Goal: Task Accomplishment & Management: Complete application form

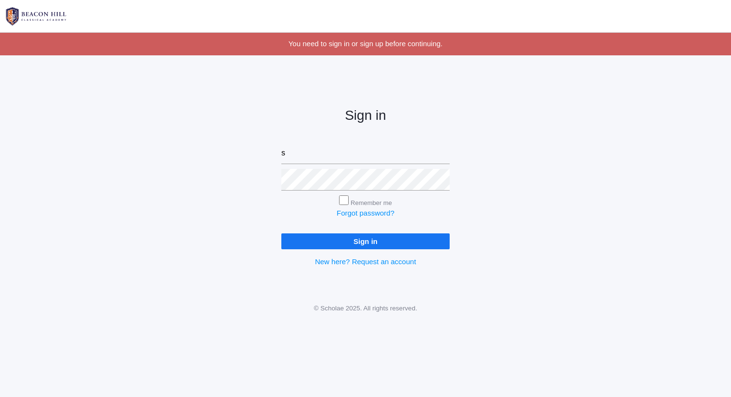
type input "sarah@beaconhillclassical.org"
click at [281, 233] on input "Sign in" at bounding box center [365, 241] width 168 height 16
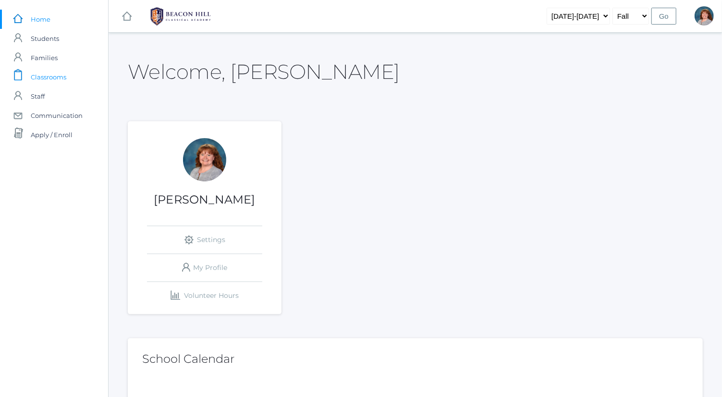
click at [42, 77] on span "Classrooms" at bounding box center [49, 76] width 36 height 19
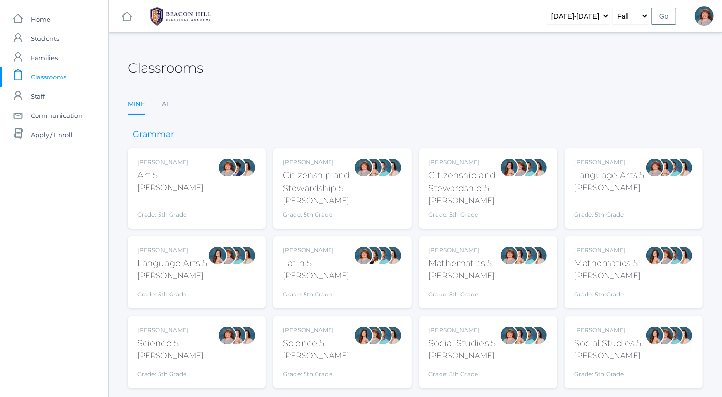
click at [622, 197] on div "Grade: 5th Grade" at bounding box center [610, 208] width 70 height 22
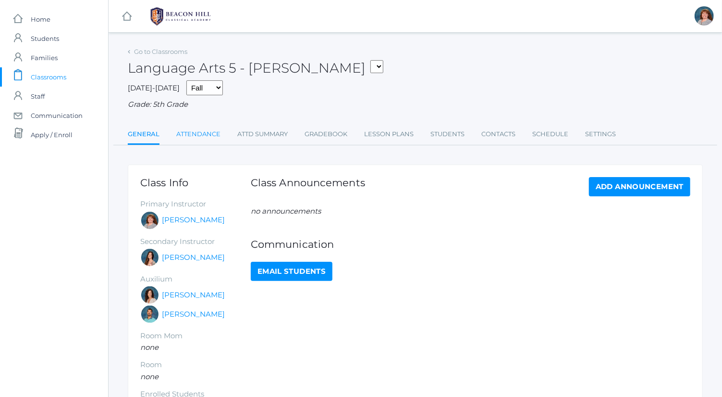
click at [207, 130] on link "Attendance" at bounding box center [198, 133] width 44 height 19
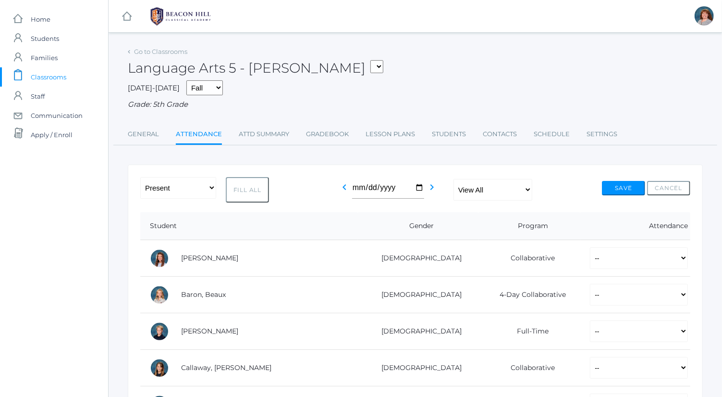
click at [251, 186] on button "Fill All" at bounding box center [247, 189] width 43 height 25
select select "P"
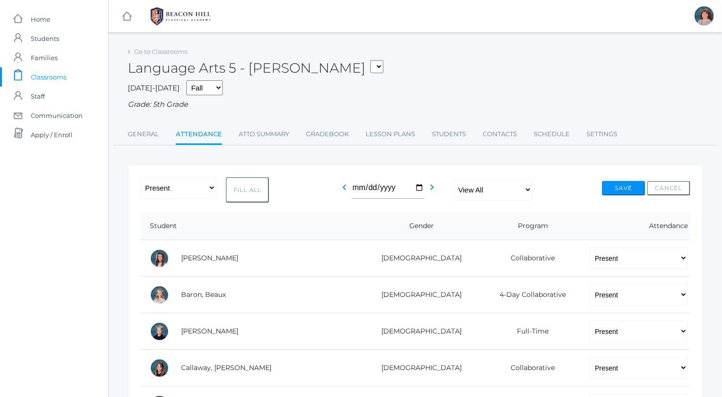
select select "P"
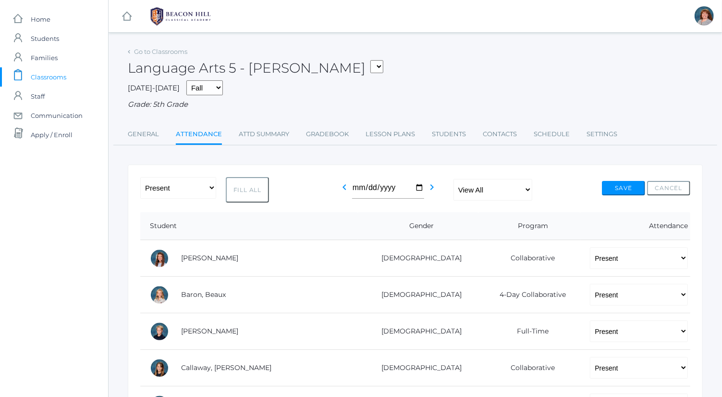
select select "P"
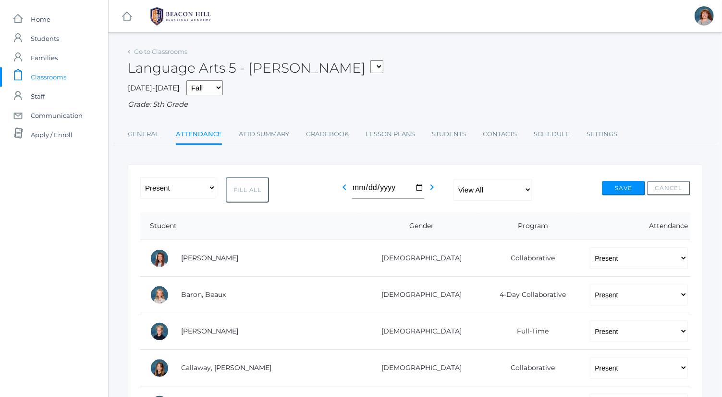
select select "P"
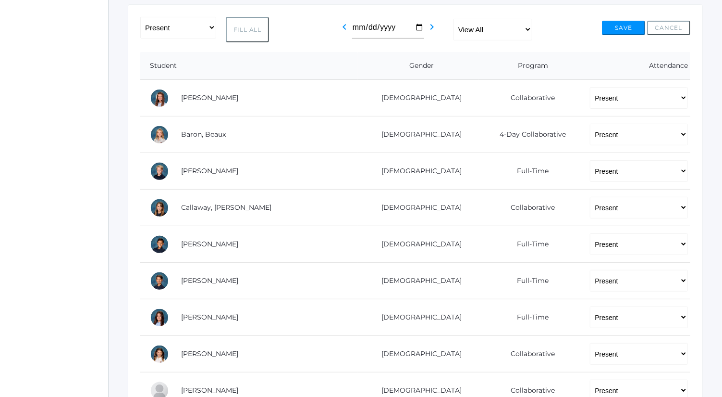
scroll to position [161, 0]
click at [610, 97] on select "-- Present Present-At-Home Tardy Excused Tardy Unexcused Absent Excused Absent …" at bounding box center [639, 98] width 98 height 22
select select "AU"
click at [590, 87] on select "-- Present Present-At-Home Tardy Excused Tardy Unexcused Absent Excused Absent …" at bounding box center [639, 98] width 98 height 22
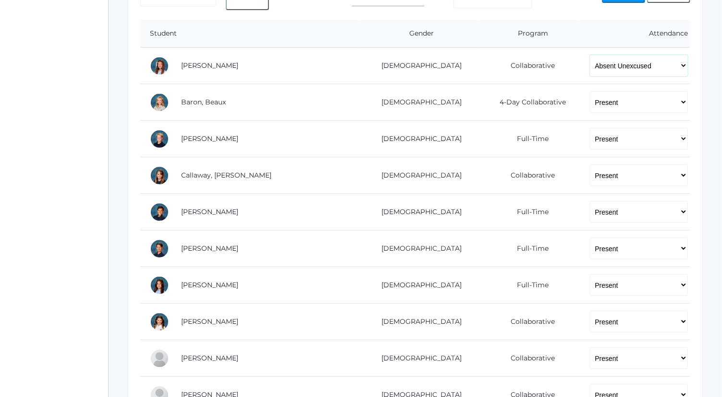
scroll to position [200, 0]
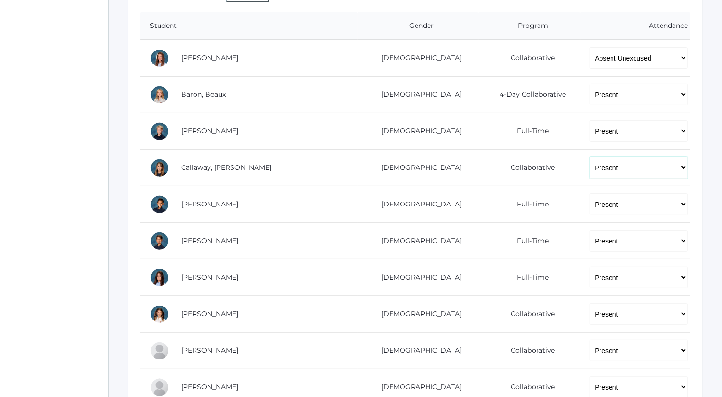
click at [609, 171] on select "-- Present Present-At-Home Tardy Excused Tardy Unexcused Absent Excused Absent …" at bounding box center [639, 168] width 98 height 22
select select "AU"
click at [590, 157] on select "-- Present Present-At-Home Tardy Excused Tardy Unexcused Absent Excused Absent …" at bounding box center [639, 168] width 98 height 22
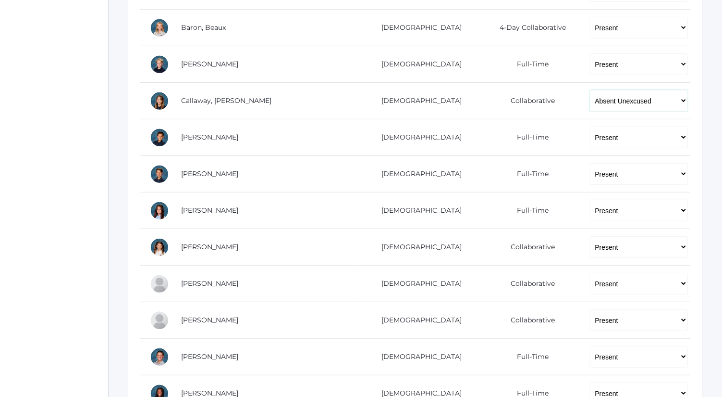
scroll to position [270, 0]
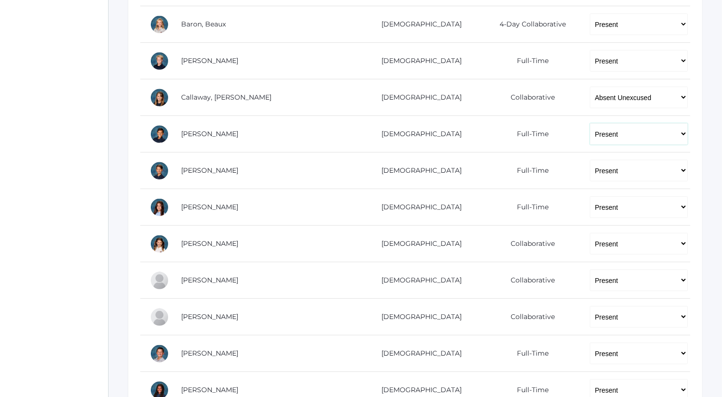
click at [610, 133] on select "-- Present Present-At-Home Tardy Excused Tardy Unexcused Absent Excused Absent …" at bounding box center [639, 134] width 98 height 22
select select "AU"
click at [590, 123] on select "-- Present Present-At-Home Tardy Excused Tardy Unexcused Absent Excused Absent …" at bounding box center [639, 134] width 98 height 22
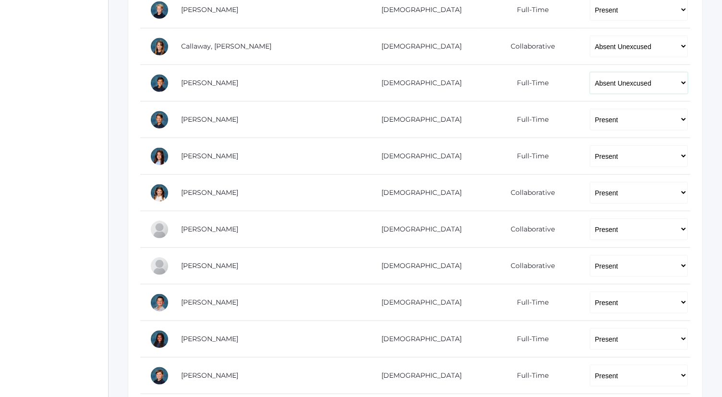
scroll to position [323, 0]
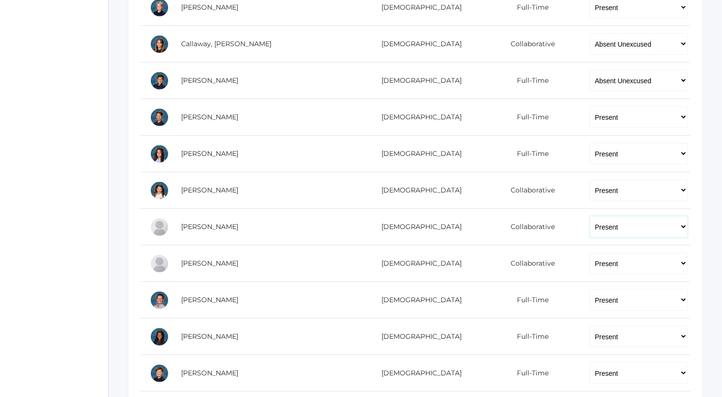
click at [590, 224] on select "-- Present Present-At-Home Tardy Excused Tardy Unexcused Absent Excused Absent …" at bounding box center [639, 227] width 98 height 22
select select "AU"
click at [590, 216] on select "-- Present Present-At-Home Tardy Excused Tardy Unexcused Absent Excused Absent …" at bounding box center [639, 227] width 98 height 22
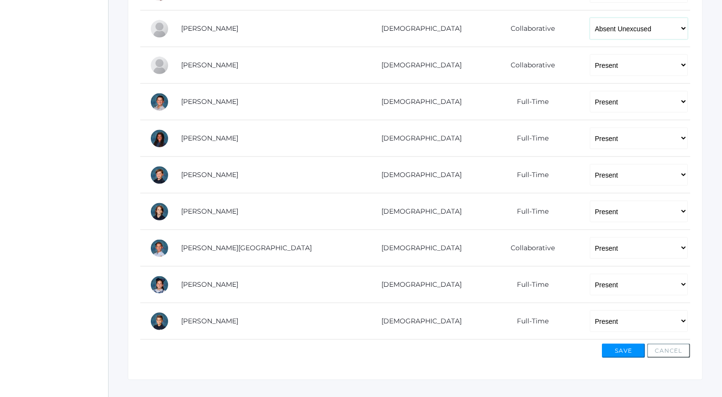
scroll to position [522, 0]
click at [590, 320] on select "-- Present Present-At-Home Tardy Excused Tardy Unexcused Absent Excused Absent …" at bounding box center [639, 321] width 98 height 22
select select "AU"
click at [590, 310] on select "-- Present Present-At-Home Tardy Excused Tardy Unexcused Absent Excused Absent …" at bounding box center [639, 321] width 98 height 22
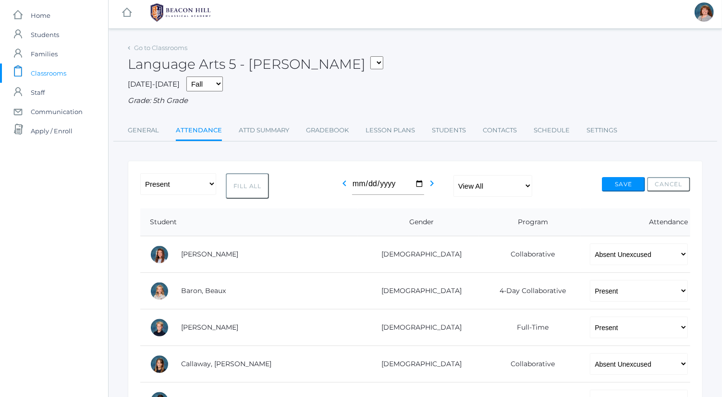
scroll to position [0, 0]
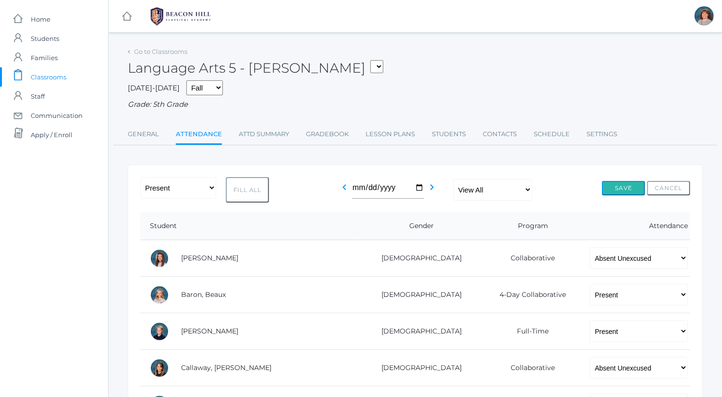
click at [619, 187] on button "Save" at bounding box center [623, 188] width 43 height 14
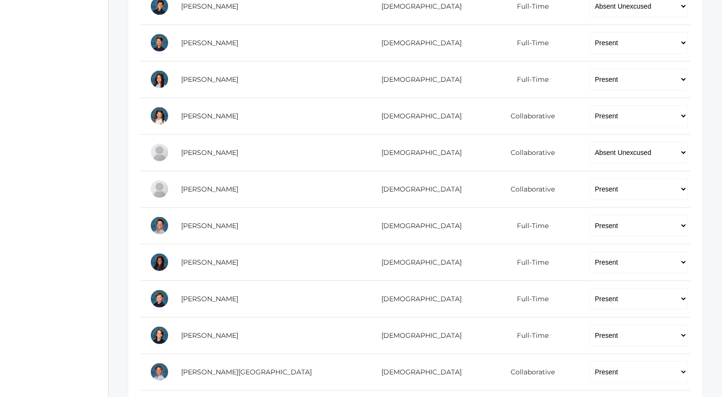
scroll to position [557, 0]
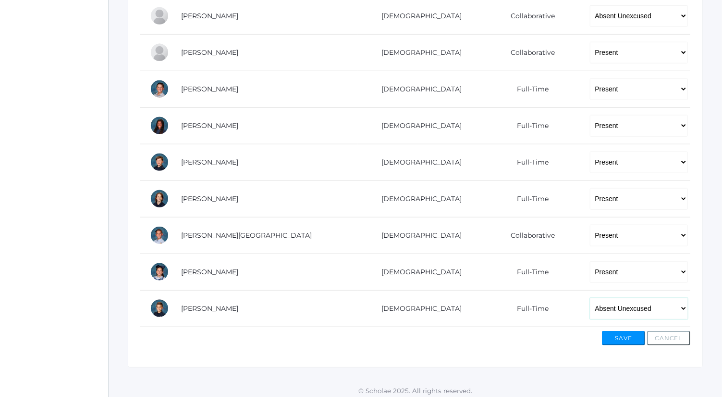
click at [620, 299] on select "-- Present Present-At-Home Tardy Excused Tardy Unexcused Absent Excused Absent …" at bounding box center [639, 309] width 98 height 22
select select "P"
click at [590, 298] on select "-- Present Present-At-Home Tardy Excused Tardy Unexcused Absent Excused Absent …" at bounding box center [639, 309] width 98 height 22
click at [634, 332] on button "Save" at bounding box center [623, 338] width 43 height 14
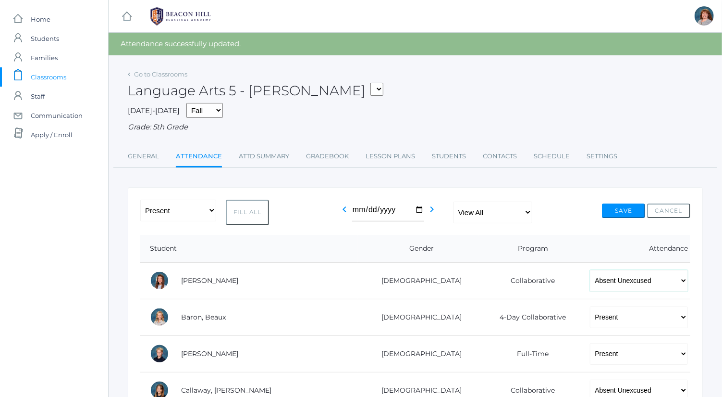
click at [590, 278] on select "-- Present Present-At-Home Tardy Excused Tardy Unexcused Absent Excused Absent …" at bounding box center [639, 281] width 98 height 22
select select "P"
click at [590, 270] on select "-- Present Present-At-Home Tardy Excused Tardy Unexcused Absent Excused Absent …" at bounding box center [639, 281] width 98 height 22
click at [628, 210] on button "Save" at bounding box center [623, 210] width 43 height 14
click at [619, 207] on button "Save" at bounding box center [623, 210] width 43 height 14
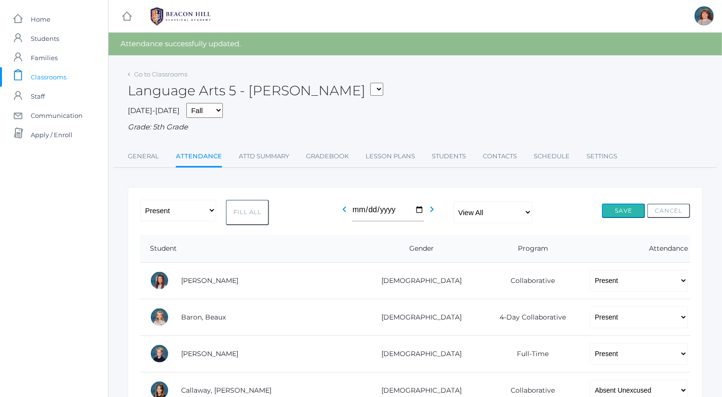
click at [619, 216] on button "Save" at bounding box center [623, 210] width 43 height 14
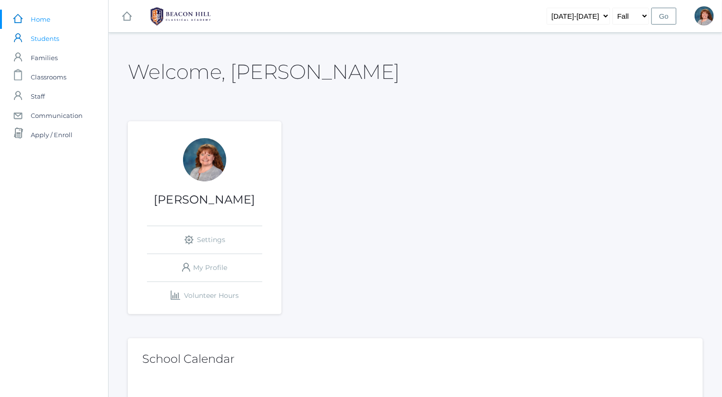
click at [83, 37] on link "icons/user/plain Created with Sketch. Students" at bounding box center [54, 38] width 108 height 19
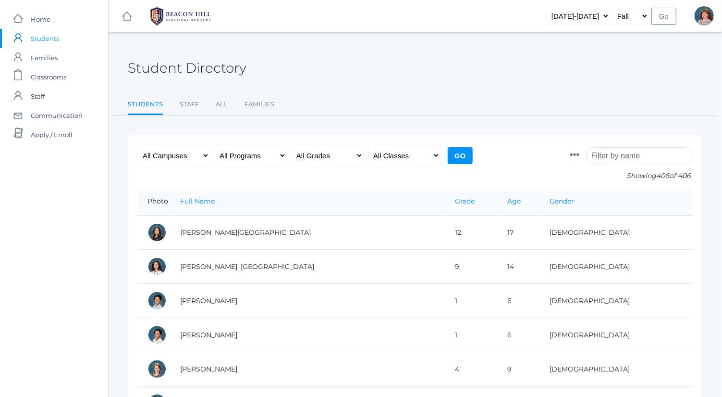
click at [632, 154] on input "search" at bounding box center [639, 155] width 107 height 17
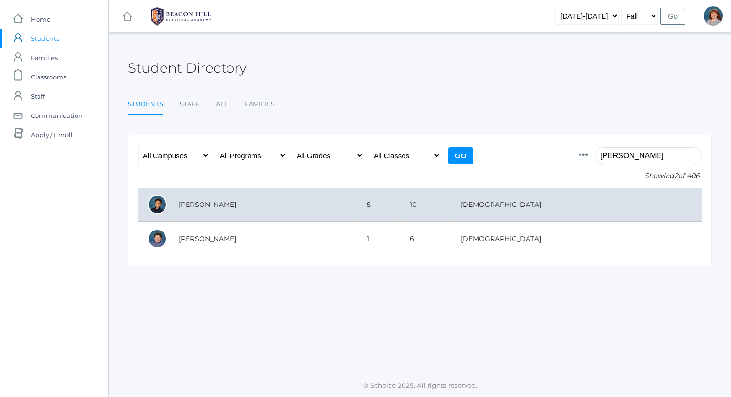
type input "gunn"
click at [400, 192] on td "5" at bounding box center [378, 204] width 43 height 34
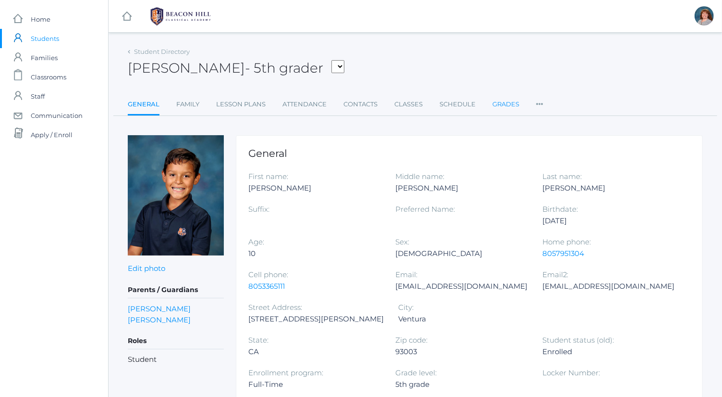
click at [509, 110] on link "Grades" at bounding box center [506, 104] width 27 height 19
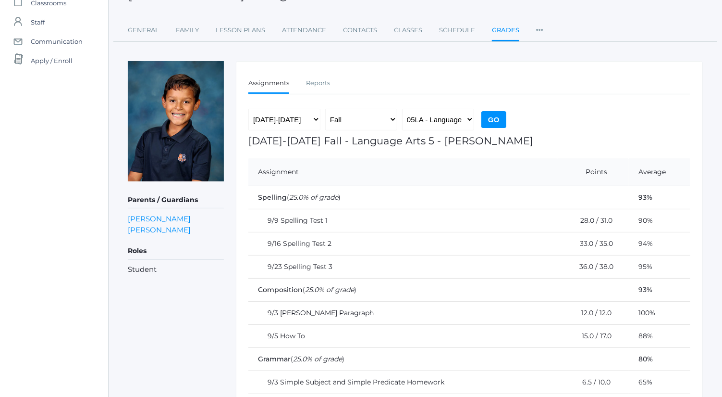
scroll to position [74, 0]
click at [452, 112] on select "05LA - Language Arts 5 [PERSON_NAME] 05LATIN - Latin 5 [PERSON_NAME] 05MATH - M…" at bounding box center [438, 120] width 72 height 22
click at [557, 148] on div "[DATE]-[DATE] Fall - Language Arts 5 - [PERSON_NAME] Assignment Points Average …" at bounding box center [470, 369] width 442 height 466
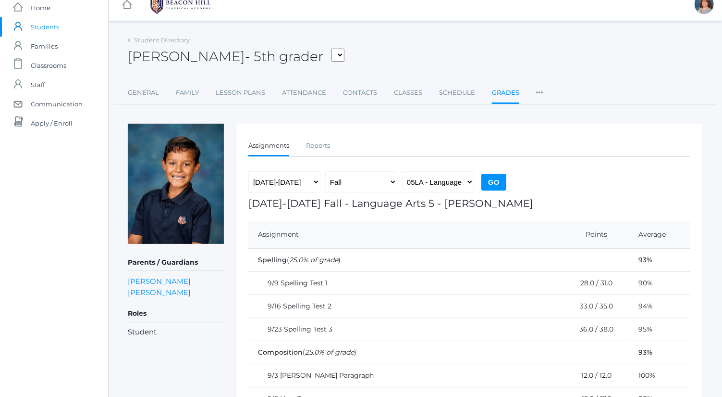
scroll to position [0, 0]
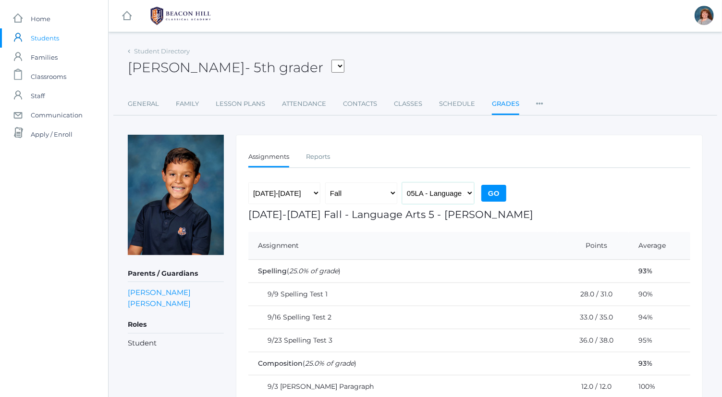
click at [446, 197] on select "05LA - Language Arts 5 [PERSON_NAME] 05LATIN - Latin 5 [PERSON_NAME] 05MATH - M…" at bounding box center [438, 193] width 72 height 22
select select "2227"
click at [402, 182] on select "05LA - Language Arts 5 [PERSON_NAME] 05LATIN - Latin 5 [PERSON_NAME] 05MATH - M…" at bounding box center [438, 193] width 72 height 22
click at [484, 195] on input "Go" at bounding box center [494, 193] width 25 height 17
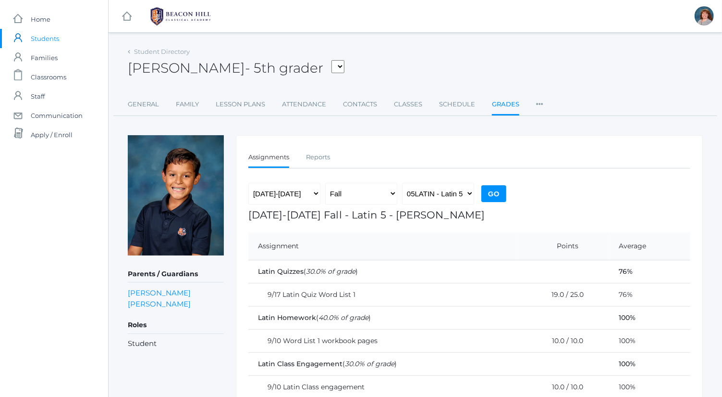
scroll to position [69, 0]
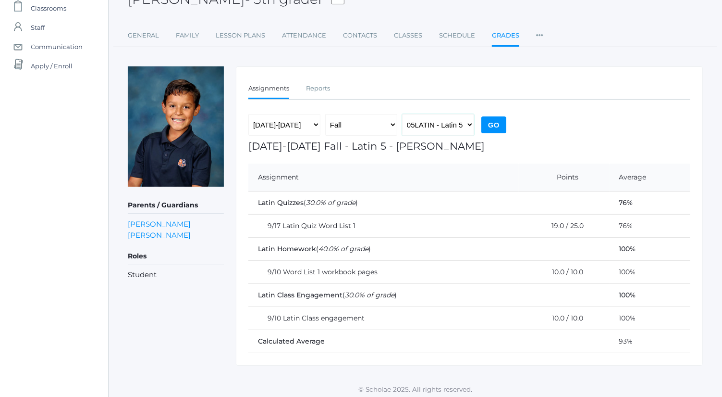
click at [454, 128] on select "05LA - Language Arts 5 [PERSON_NAME] 05LATIN - Latin 5 [PERSON_NAME] 05MATH - M…" at bounding box center [438, 125] width 72 height 22
select select "1992"
click at [402, 114] on select "05LA - Language Arts 5 [PERSON_NAME] 05LATIN - Latin 5 [PERSON_NAME] 05MATH - M…" at bounding box center [438, 125] width 72 height 22
click at [491, 116] on input "Go" at bounding box center [494, 124] width 25 height 17
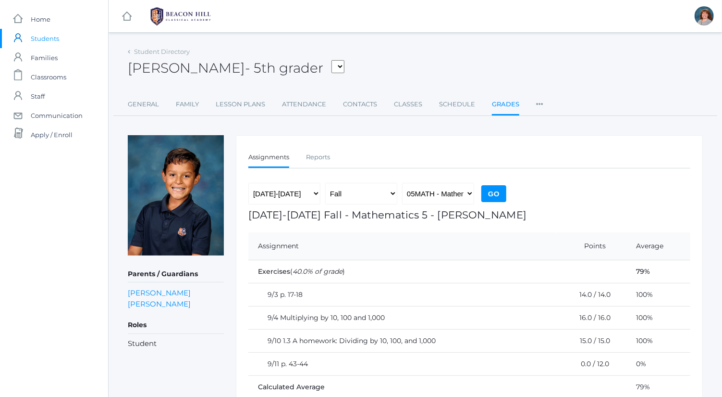
scroll to position [46, 0]
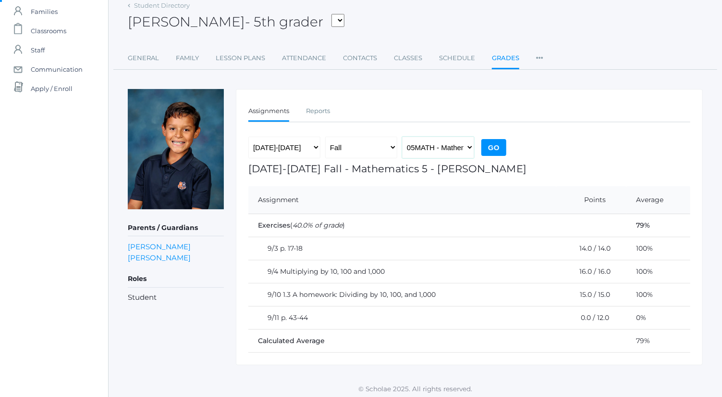
click at [448, 147] on select "05LA - Language Arts 5 [PERSON_NAME] 05LATIN - Latin 5 [PERSON_NAME] 05MATH - M…" at bounding box center [438, 148] width 72 height 22
click at [535, 146] on form "2019-2020 2020-2021 2021-2022 2022-2023 2023-2024 2024-2025 2025-2026 Fall Spri…" at bounding box center [470, 150] width 442 height 26
click at [437, 145] on select "05LA - Language Arts 5 [PERSON_NAME] 05LATIN - Latin 5 [PERSON_NAME] 05MATH - M…" at bounding box center [438, 148] width 72 height 22
select select "1963"
click at [402, 137] on select "05LA - Language Arts 5 [PERSON_NAME] 05LATIN - Latin 5 [PERSON_NAME] 05MATH - M…" at bounding box center [438, 148] width 72 height 22
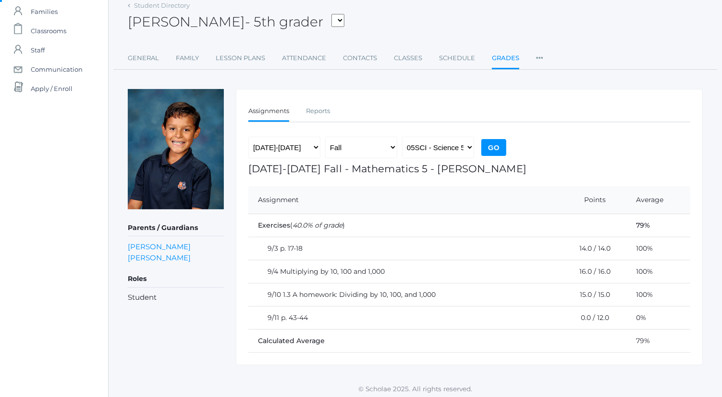
click at [495, 149] on input "Go" at bounding box center [494, 147] width 25 height 17
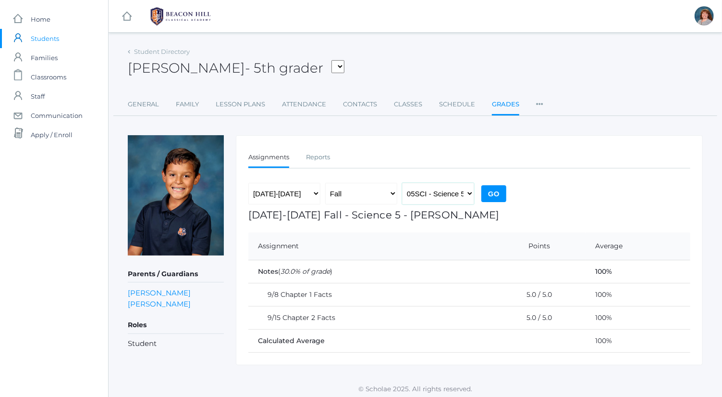
click at [446, 190] on select "05LA - Language Arts 5 [PERSON_NAME] 05LATIN - Latin 5 [PERSON_NAME] 05MATH - M…" at bounding box center [438, 194] width 72 height 22
select select "1964"
click at [402, 183] on select "05LA - Language Arts 5 [PERSON_NAME] 05LATIN - Latin 5 [PERSON_NAME] 05MATH - M…" at bounding box center [438, 194] width 72 height 22
click at [492, 196] on input "Go" at bounding box center [494, 193] width 25 height 17
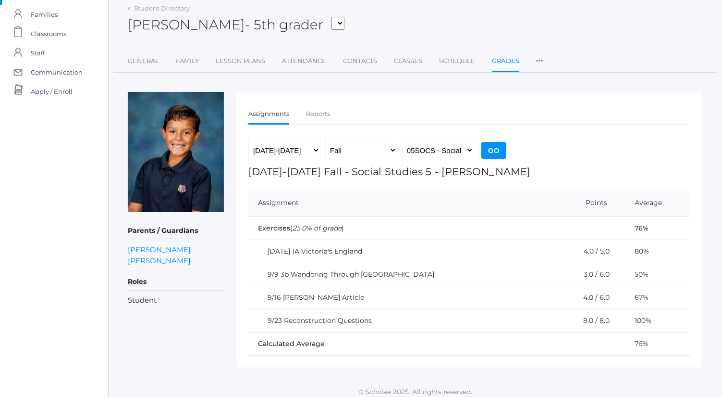
scroll to position [44, 0]
click at [444, 149] on select "05LA - Language Arts 5 [PERSON_NAME] 05LATIN - Latin 5 [PERSON_NAME] 05MATH - M…" at bounding box center [438, 150] width 72 height 22
